Goal: Communication & Community: Share content

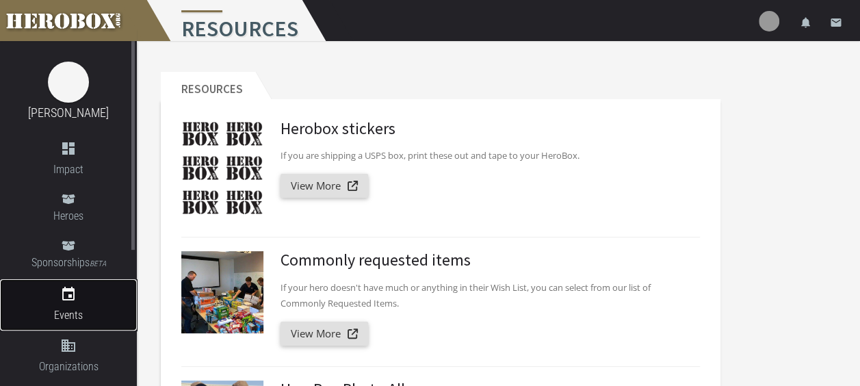
click at [74, 298] on icon "event" at bounding box center [68, 294] width 137 height 16
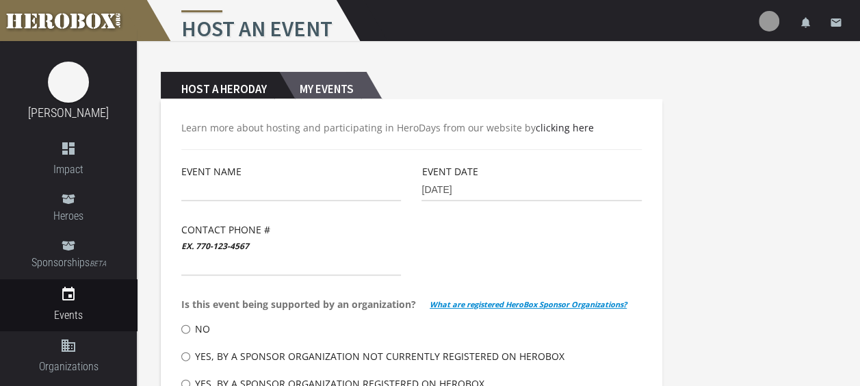
click at [342, 82] on h2 "My Events" at bounding box center [322, 85] width 87 height 27
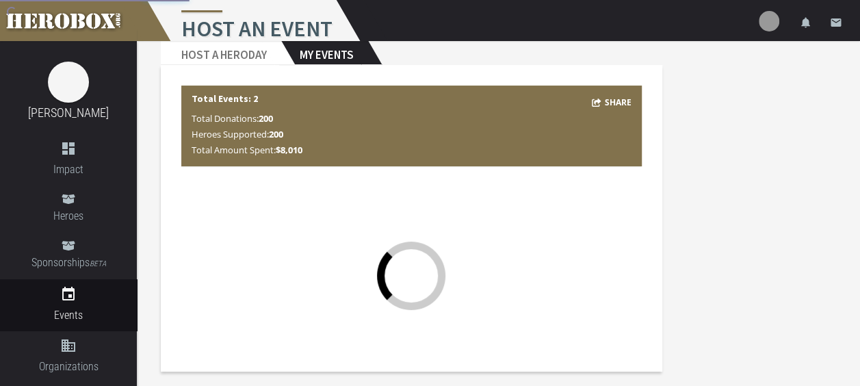
scroll to position [16, 0]
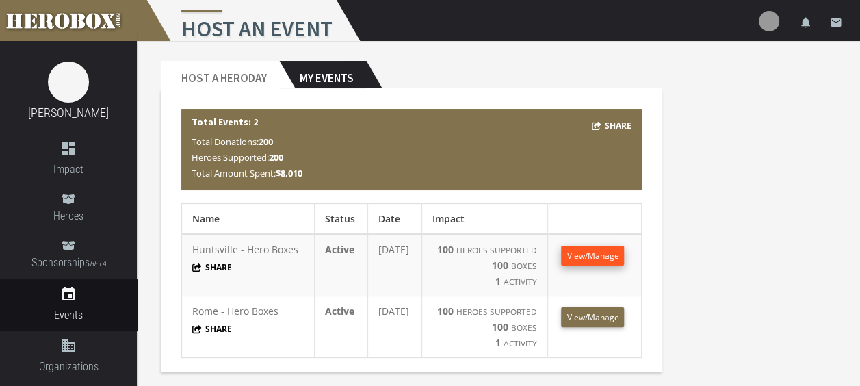
click at [608, 251] on span "View/Manage" at bounding box center [593, 256] width 52 height 12
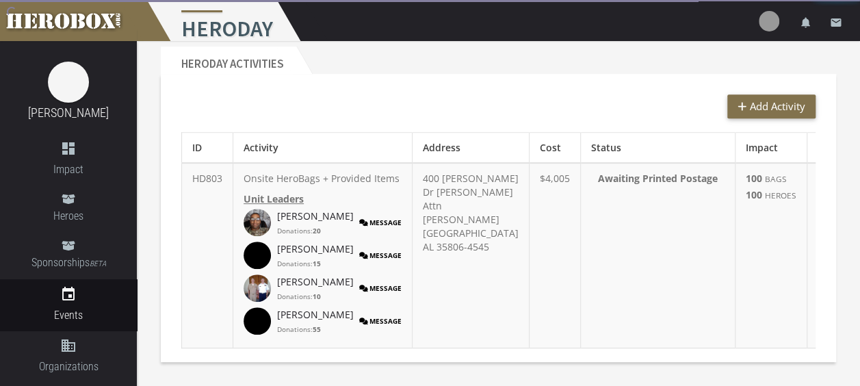
scroll to position [355, 0]
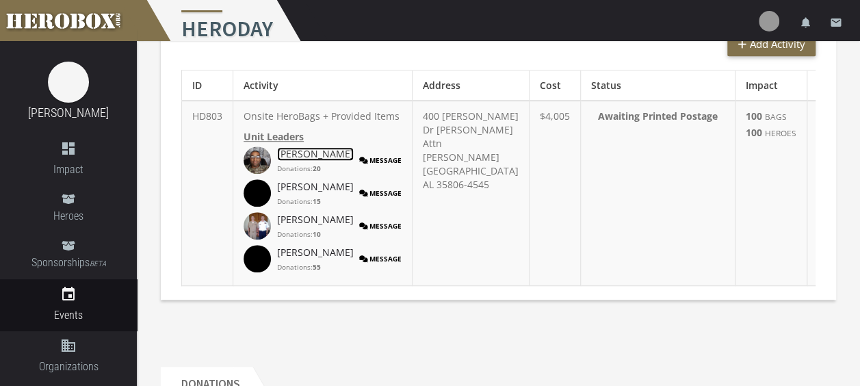
click at [311, 161] on link "[PERSON_NAME]" at bounding box center [315, 154] width 77 height 14
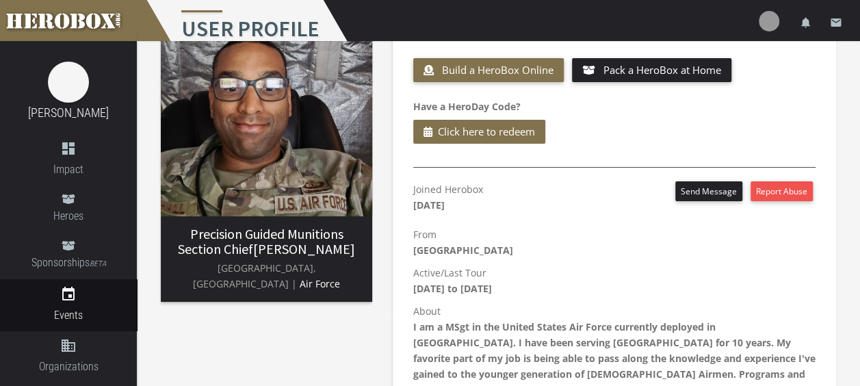
scroll to position [66, 0]
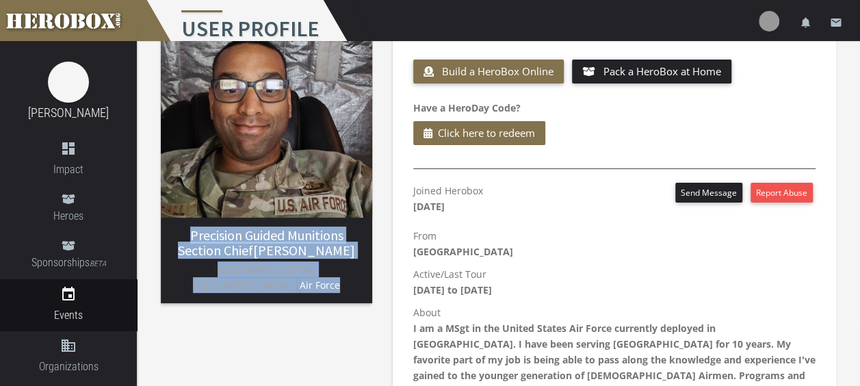
drag, startPoint x: 330, startPoint y: 285, endPoint x: 184, endPoint y: 237, distance: 153.5
click at [184, 237] on div "Precision Guided Munitions Section Chief [PERSON_NAME] [GEOGRAPHIC_DATA], [GEOG…" at bounding box center [267, 265] width 212 height 75
copy div "Precision Guided Munitions Section Chief [PERSON_NAME] [GEOGRAPHIC_DATA], [GEOG…"
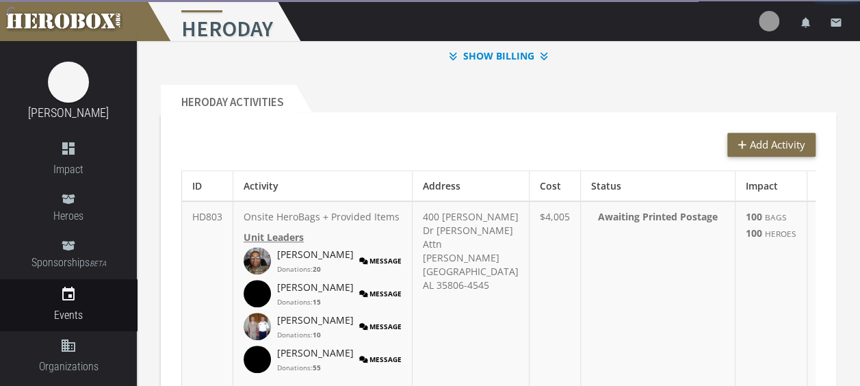
scroll to position [261, 0]
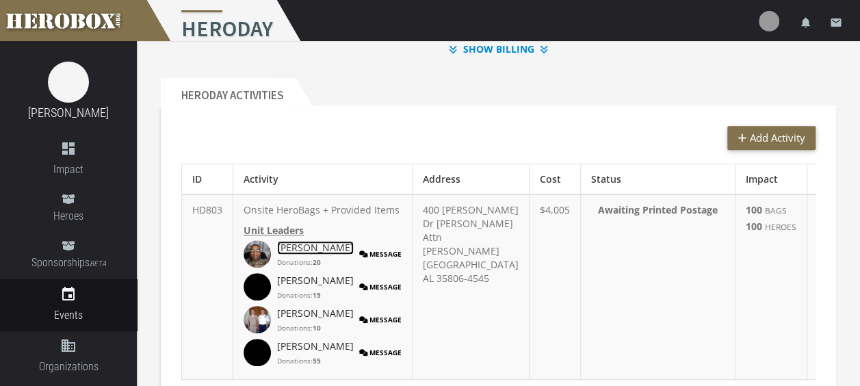
click at [307, 255] on link "[PERSON_NAME]" at bounding box center [315, 248] width 77 height 14
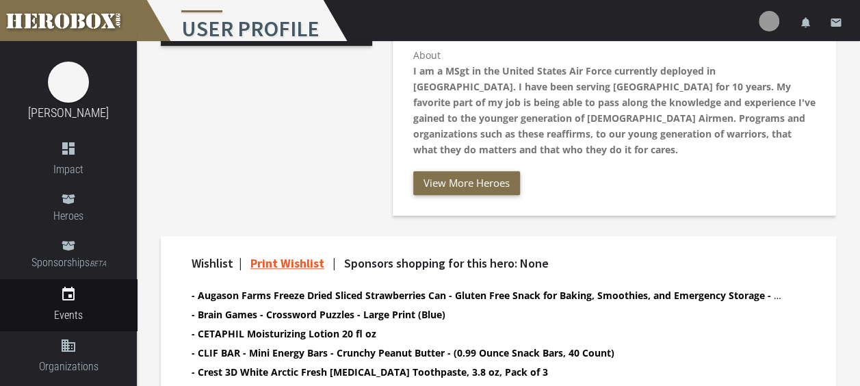
scroll to position [324, 0]
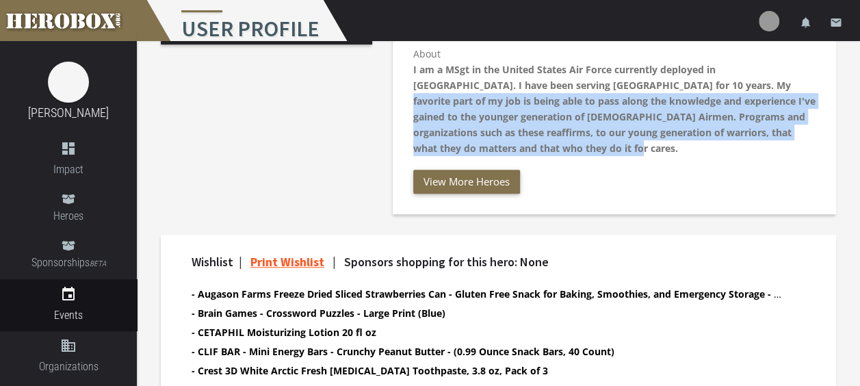
drag, startPoint x: 659, startPoint y: 81, endPoint x: 711, endPoint y: 153, distance: 89.3
click at [711, 153] on p "About I am a MSgt in the United States Air Force currently deployed in [GEOGRAP…" at bounding box center [614, 101] width 402 height 110
copy b "My favorite part of my job is being able to pass along the knowledge and experi…"
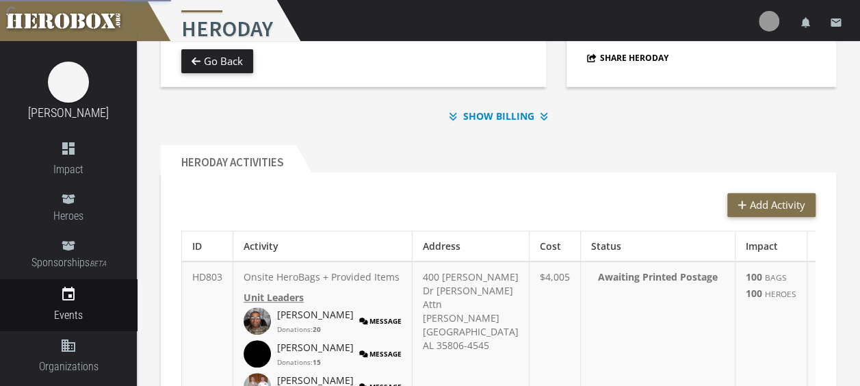
scroll to position [274, 0]
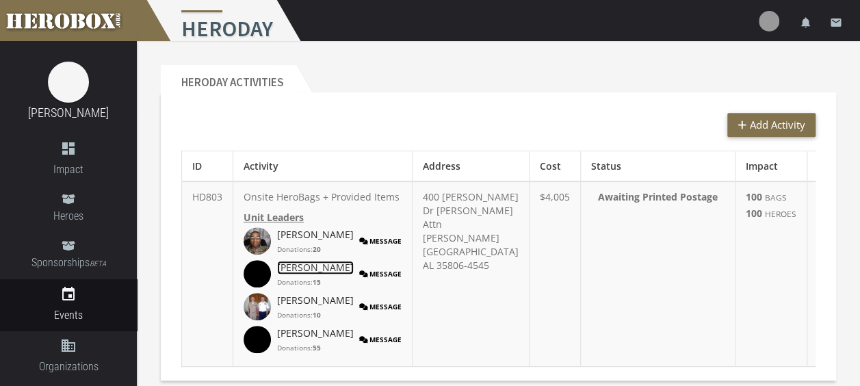
click at [277, 274] on link "[PERSON_NAME]" at bounding box center [315, 268] width 77 height 14
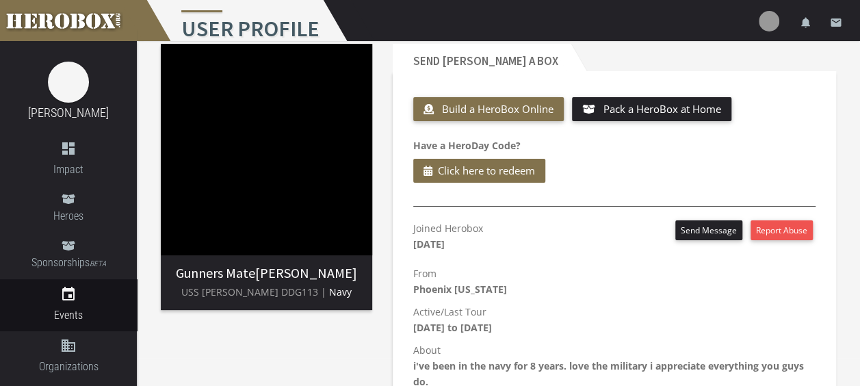
scroll to position [27, 0]
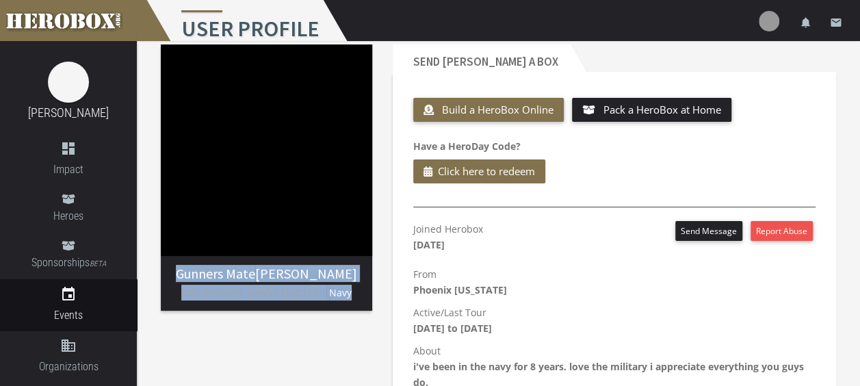
drag, startPoint x: 348, startPoint y: 294, endPoint x: 191, endPoint y: 274, distance: 158.0
click at [191, 274] on div "Gunners [PERSON_NAME] USS [PERSON_NAME] DDG113 | Navy" at bounding box center [267, 288] width 212 height 44
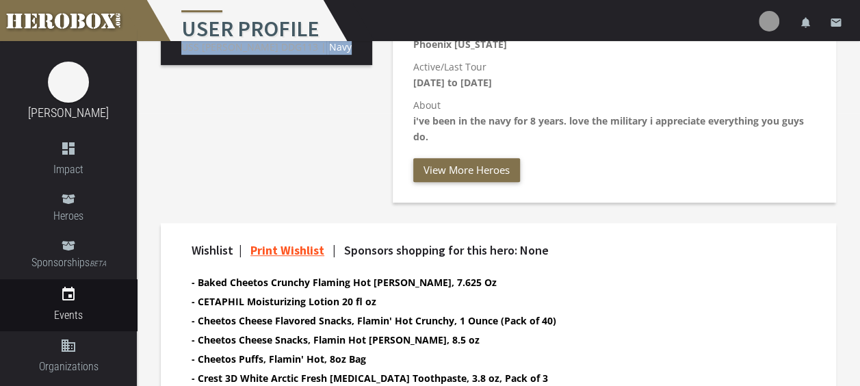
scroll to position [272, 0]
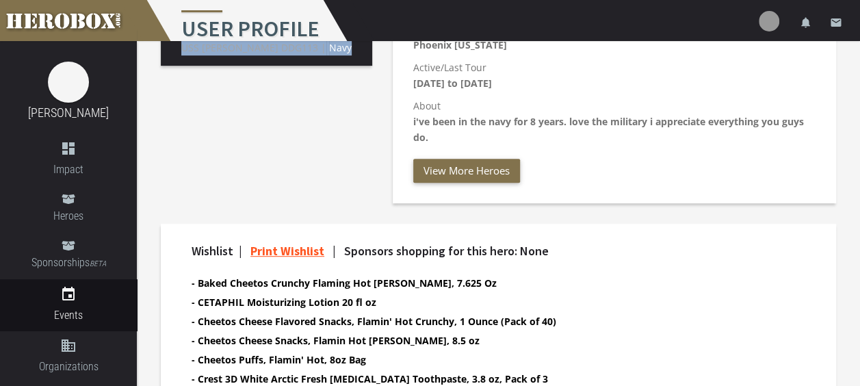
copy div "Gunners [PERSON_NAME] USS [PERSON_NAME] DDG113 | Navy"
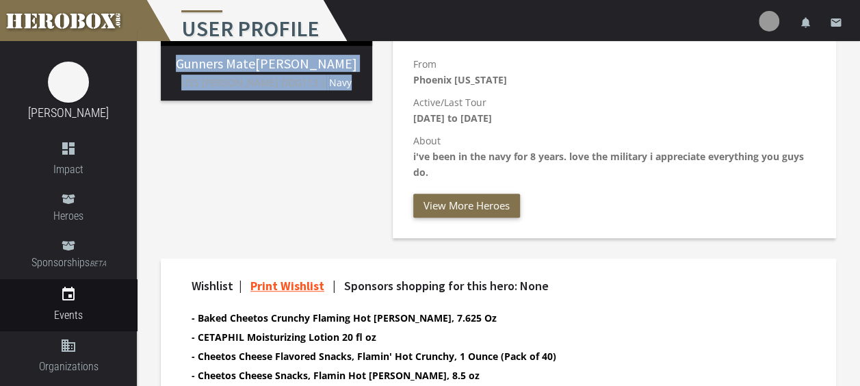
scroll to position [237, 0]
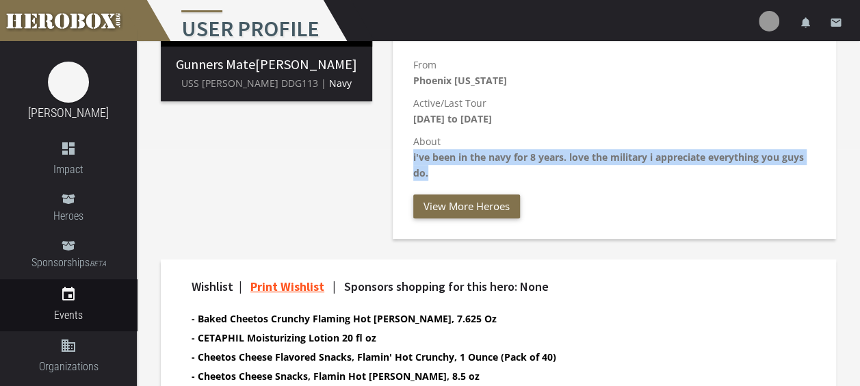
drag, startPoint x: 439, startPoint y: 177, endPoint x: 405, endPoint y: 163, distance: 36.9
click at [405, 163] on div "Joined Herobox [DATE] Send Message Report Abuse From [GEOGRAPHIC_DATA] [US_STAT…" at bounding box center [614, 115] width 423 height 207
copy b "i've been in the navy for 8 years. love the military i appreciate everything yo…"
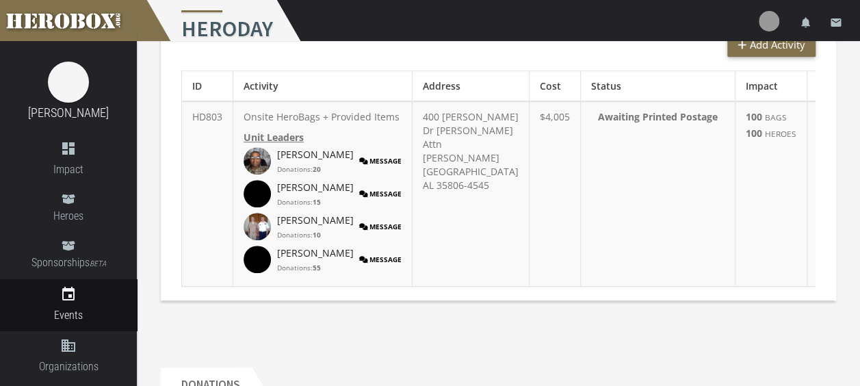
scroll to position [353, 0]
click at [299, 228] on link "[PERSON_NAME]" at bounding box center [315, 221] width 77 height 14
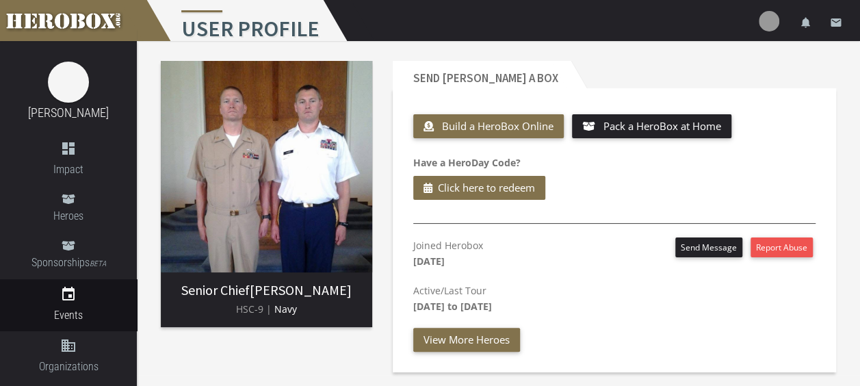
scroll to position [12, 0]
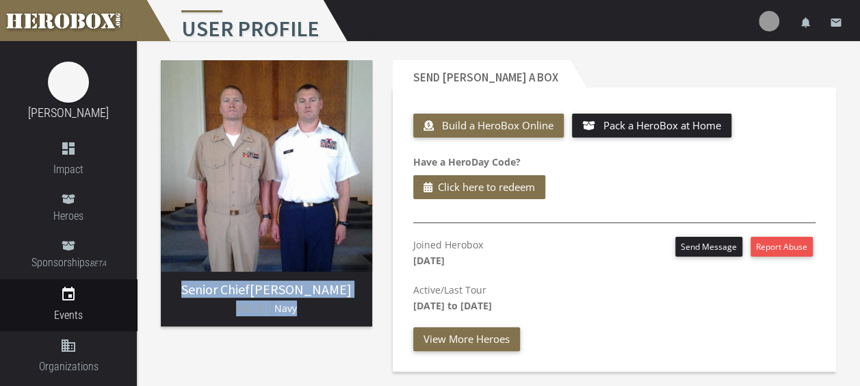
drag, startPoint x: 315, startPoint y: 309, endPoint x: 192, endPoint y: 290, distance: 124.1
click at [192, 290] on div "Senior Chief [PERSON_NAME] HSC-9 | Navy" at bounding box center [267, 304] width 212 height 44
copy div "Senior Chief [PERSON_NAME] HSC-9 | Navy"
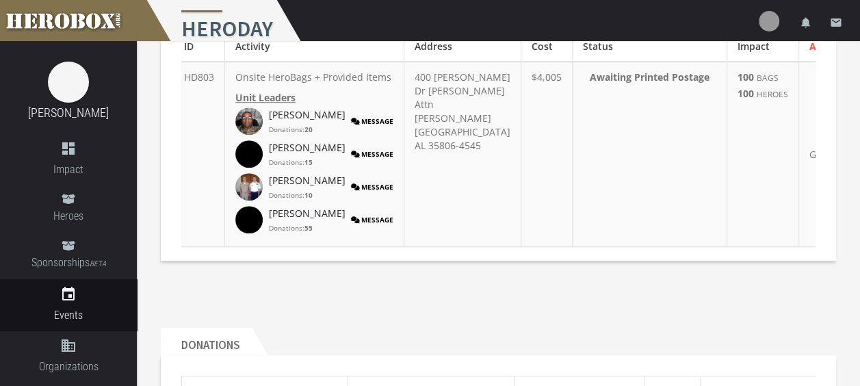
scroll to position [392, 0]
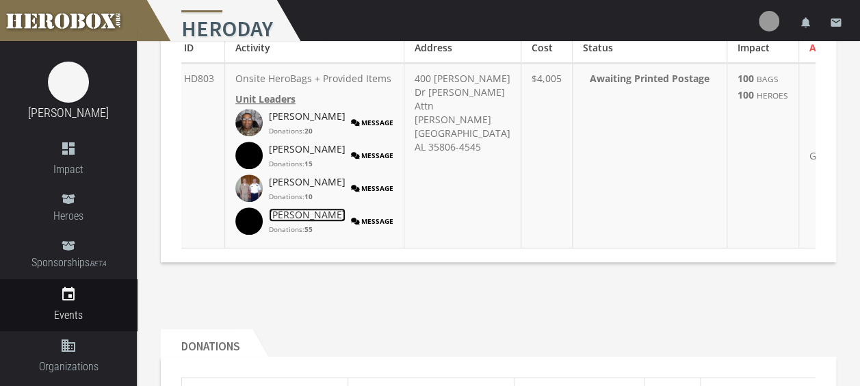
click at [287, 222] on link "[PERSON_NAME]" at bounding box center [307, 215] width 77 height 14
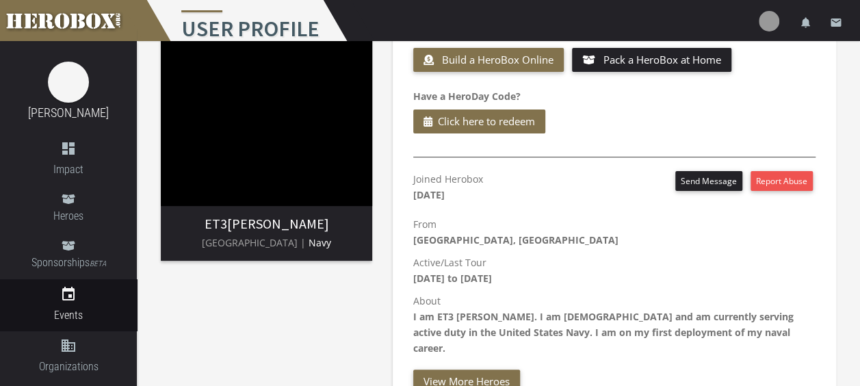
scroll to position [77, 0]
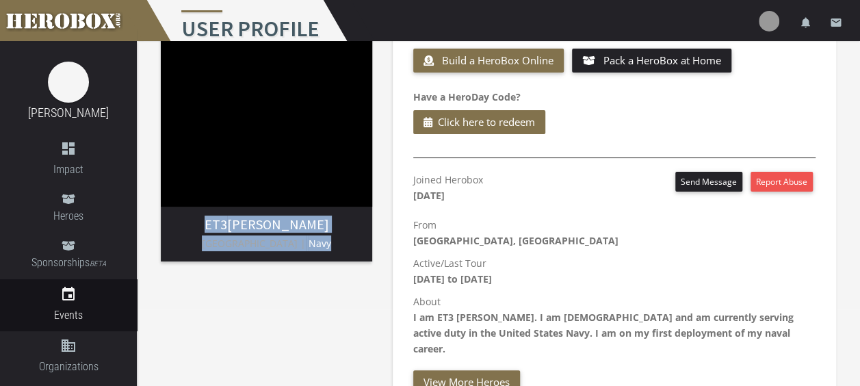
drag, startPoint x: 341, startPoint y: 245, endPoint x: 215, endPoint y: 226, distance: 127.4
click at [215, 226] on div "ET3 [PERSON_NAME] [GEOGRAPHIC_DATA] | Navy" at bounding box center [267, 239] width 212 height 44
copy div "ET3 [PERSON_NAME][GEOGRAPHIC_DATA] | Navy"
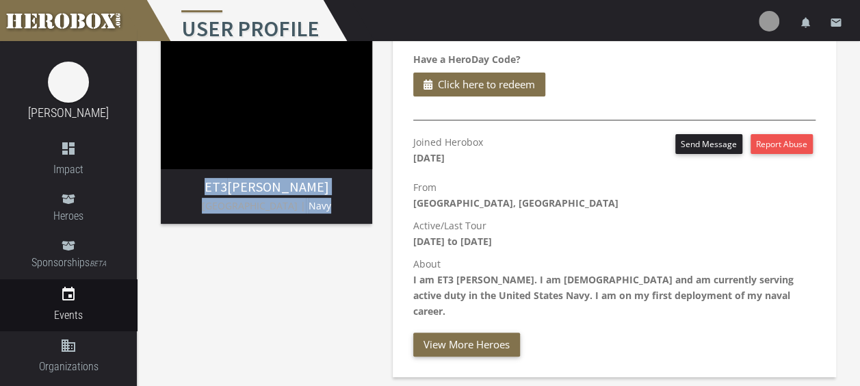
scroll to position [115, 0]
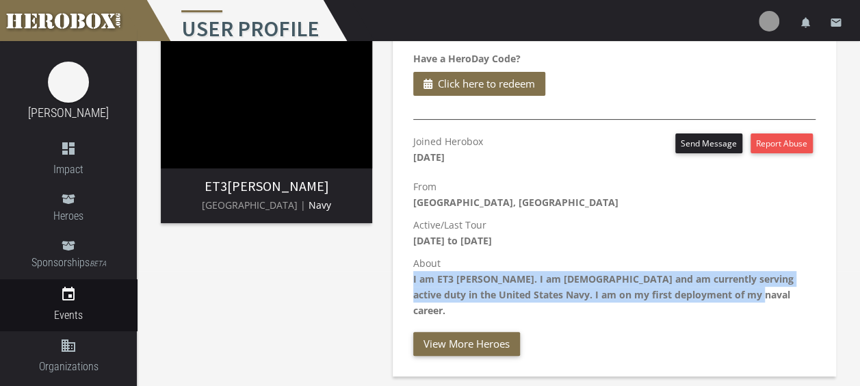
drag, startPoint x: 742, startPoint y: 296, endPoint x: 405, endPoint y: 281, distance: 337.1
click at [405, 281] on div "Joined Herobox [DATE] Send Message Report Abuse From [GEOGRAPHIC_DATA], [GEOGRA…" at bounding box center [614, 244] width 423 height 222
copy b "I am ET3 [PERSON_NAME]. I am [DEMOGRAPHIC_DATA] and am currently serving active…"
click at [530, 289] on b "I am ET3 [PERSON_NAME]. I am [DEMOGRAPHIC_DATA] and am currently serving active…" at bounding box center [603, 294] width 381 height 44
drag, startPoint x: 745, startPoint y: 294, endPoint x: 492, endPoint y: 282, distance: 252.8
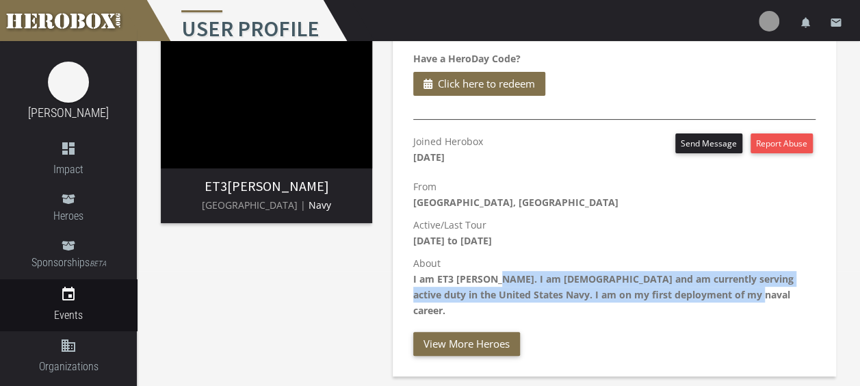
click at [492, 282] on p "About I am ET3 [PERSON_NAME]. I am [DEMOGRAPHIC_DATA] and am currently serving …" at bounding box center [614, 286] width 402 height 63
copy b "I am [DEMOGRAPHIC_DATA] and am currently serving active duty in the United Stat…"
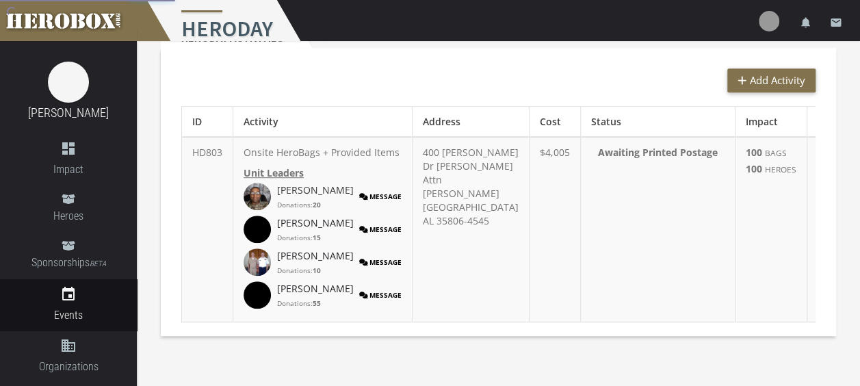
scroll to position [319, 0]
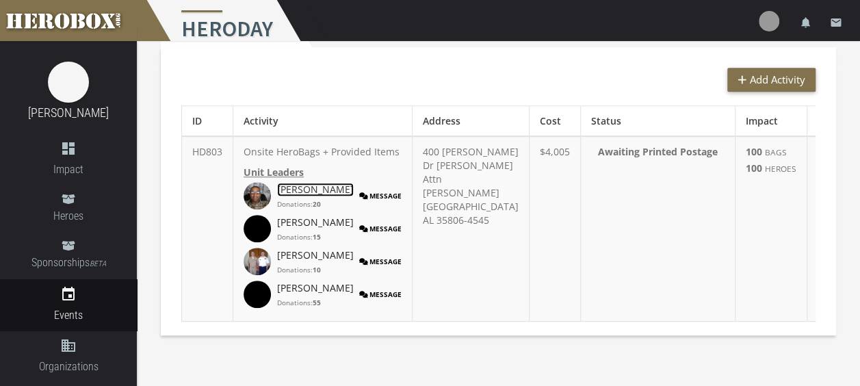
click at [308, 196] on link "[PERSON_NAME]" at bounding box center [315, 190] width 77 height 14
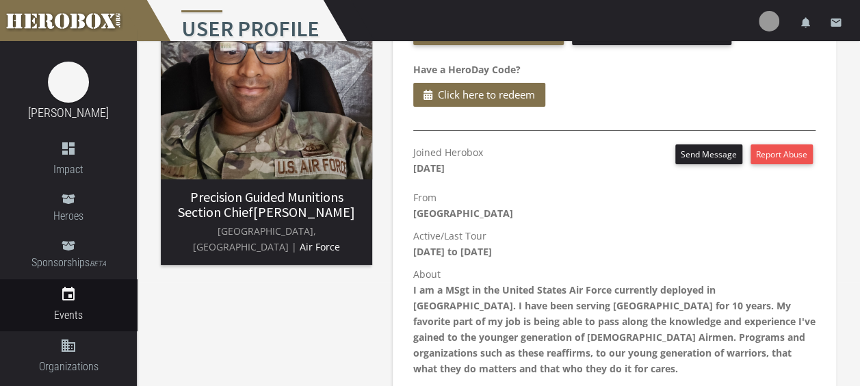
scroll to position [103, 0]
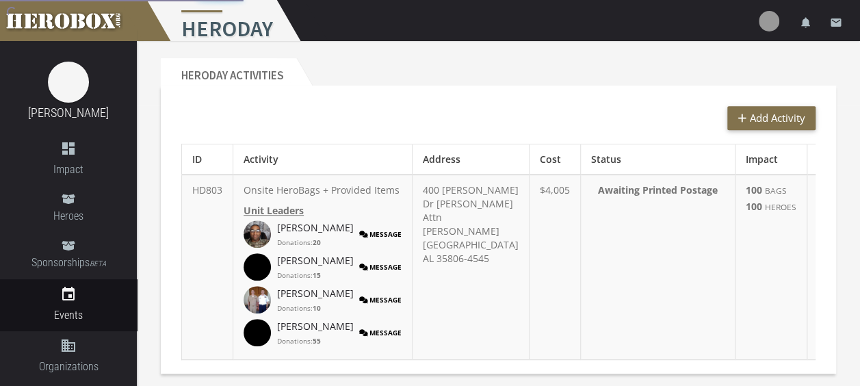
scroll to position [366, 0]
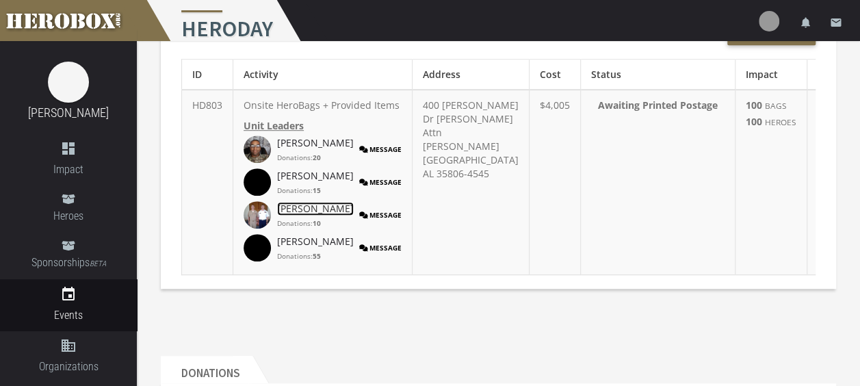
click at [286, 216] on link "[PERSON_NAME]" at bounding box center [315, 209] width 77 height 14
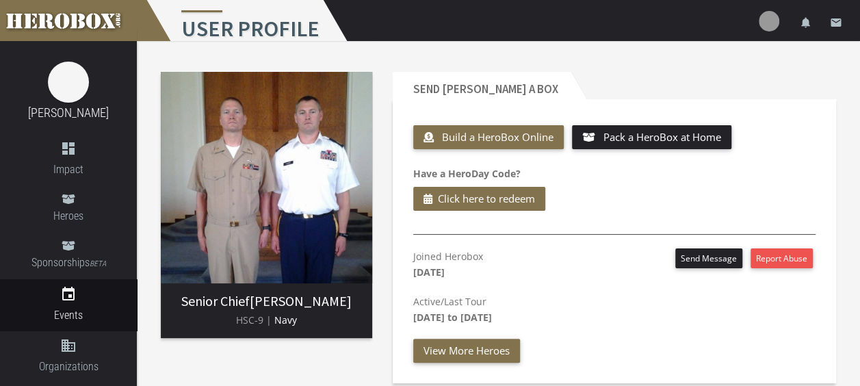
click at [330, 214] on img at bounding box center [267, 178] width 212 height 212
